Goal: Transaction & Acquisition: Purchase product/service

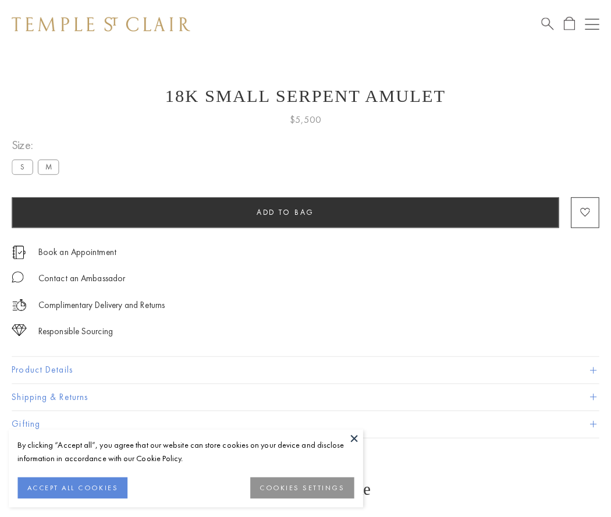
scroll to position [47, 0]
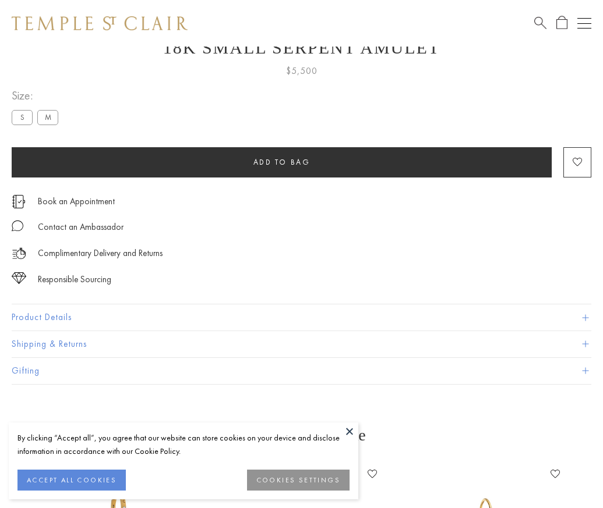
click at [281, 162] on span "Add to bag" at bounding box center [281, 162] width 57 height 10
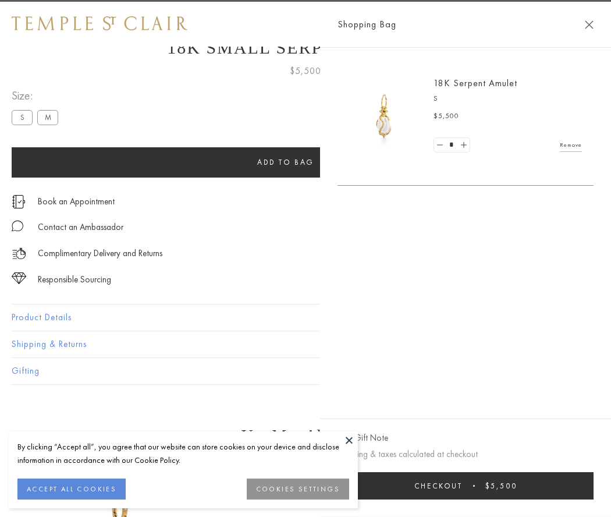
click at [487, 486] on button "Checkout $5,500" at bounding box center [466, 485] width 256 height 27
